Goal: Information Seeking & Learning: Understand process/instructions

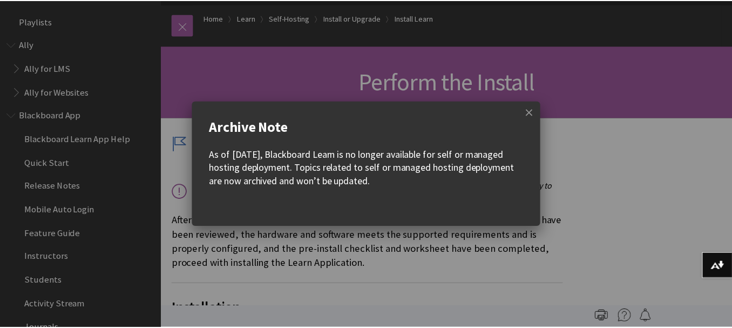
scroll to position [1448, 0]
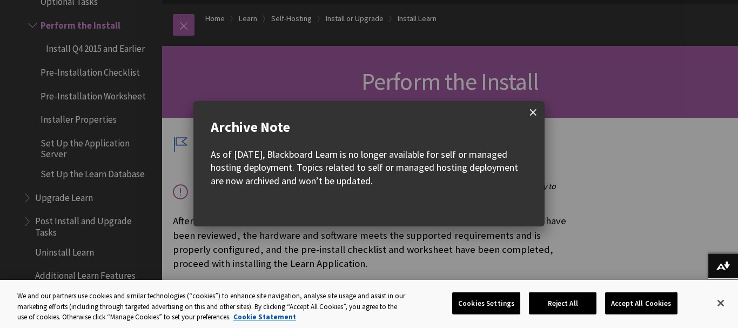
click at [531, 109] on span at bounding box center [533, 112] width 23 height 23
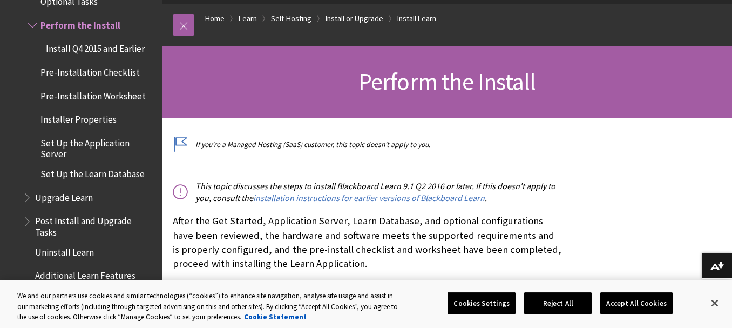
scroll to position [0, 0]
click at [640, 306] on button "Accept All Cookies" at bounding box center [636, 303] width 72 height 23
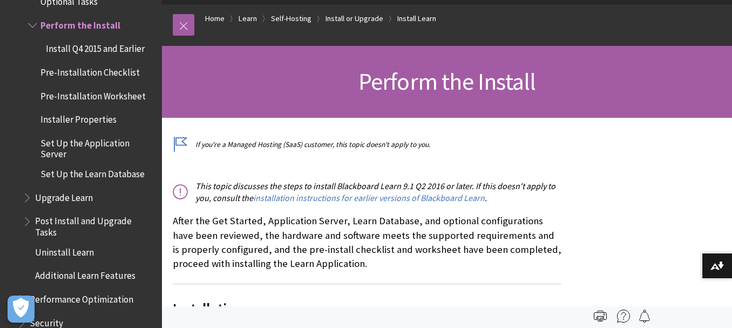
click at [89, 50] on span "Install Q4 2015 and Earlier" at bounding box center [95, 47] width 99 height 15
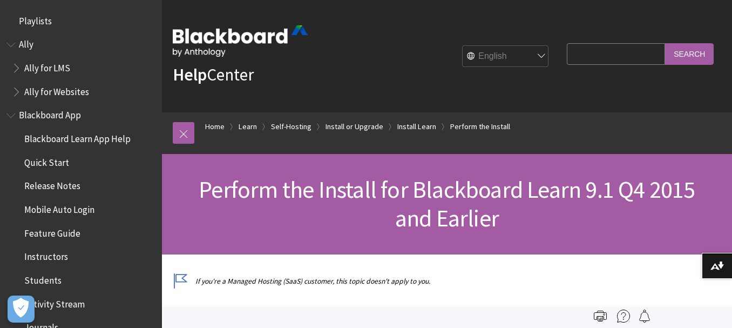
scroll to position [1472, 0]
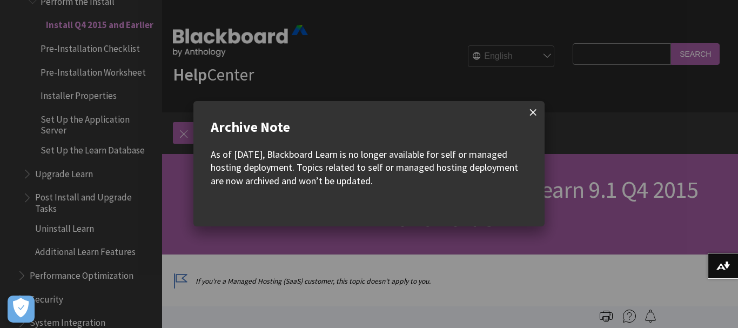
click at [534, 114] on span at bounding box center [533, 112] width 23 height 23
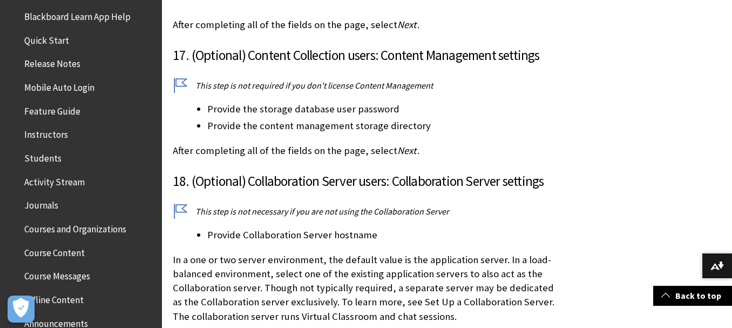
scroll to position [0, 0]
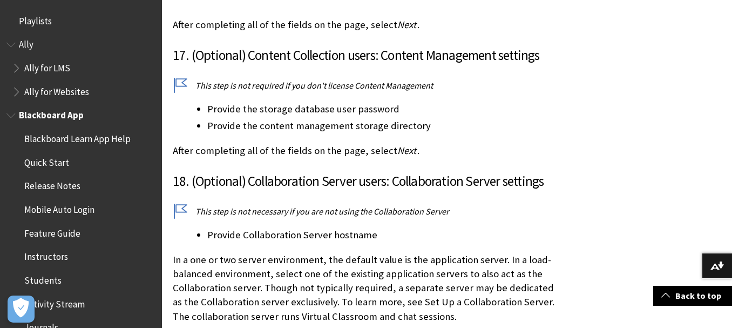
click at [6, 113] on span "Book outline for Blackboard App Help" at bounding box center [11, 112] width 11 height 13
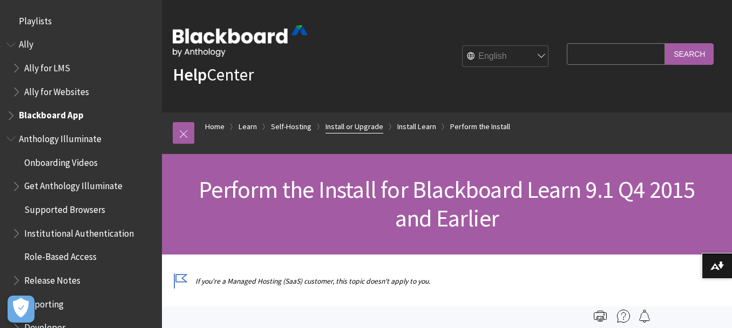
click at [372, 127] on link "Install or Upgrade" at bounding box center [355, 126] width 58 height 13
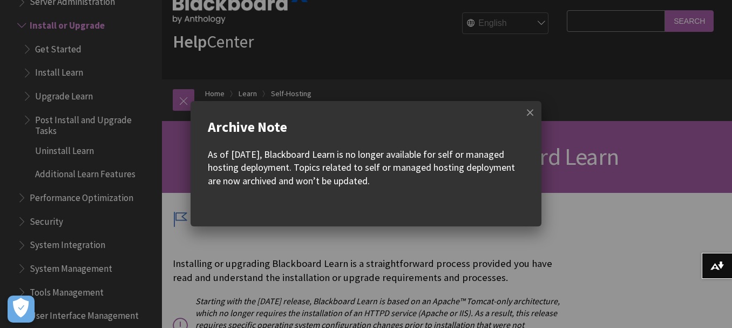
scroll to position [162, 0]
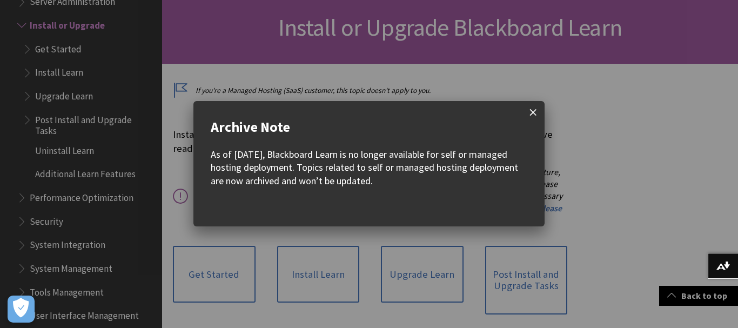
click at [529, 109] on span at bounding box center [533, 112] width 23 height 23
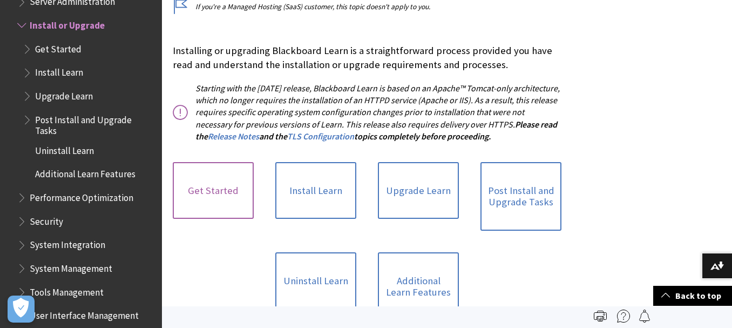
scroll to position [242, 0]
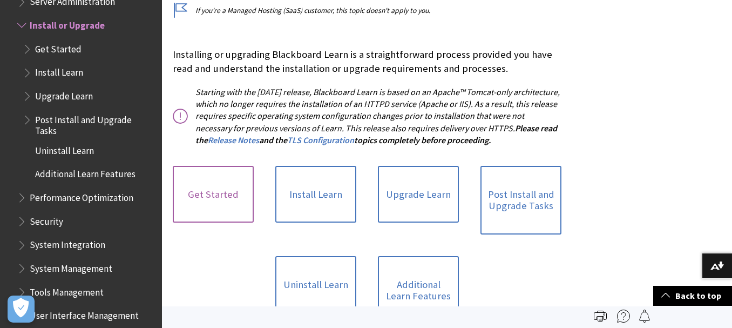
click at [204, 194] on link "Get Started" at bounding box center [213, 194] width 81 height 57
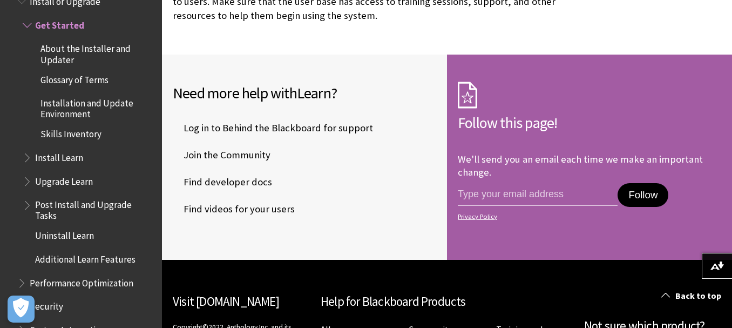
scroll to position [1944, 0]
